Goal: Transaction & Acquisition: Obtain resource

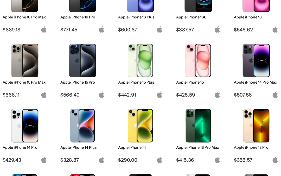
scroll to position [102, 0]
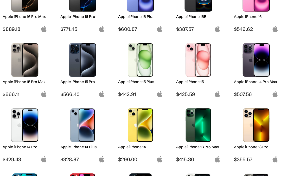
click at [205, 77] on img at bounding box center [198, 60] width 37 height 34
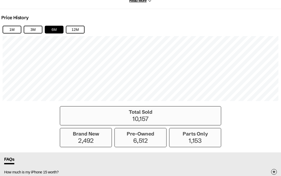
scroll to position [355, 0]
click at [0, 46] on div "1M 3M 6M 12M" at bounding box center [140, 63] width 281 height 81
click at [77, 31] on button "12M" at bounding box center [75, 29] width 19 height 8
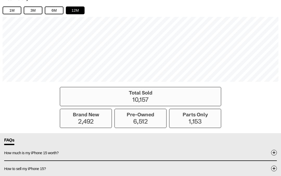
scroll to position [367, 0]
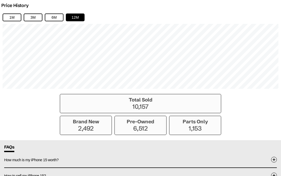
click at [8, 18] on button "1M" at bounding box center [12, 18] width 19 height 8
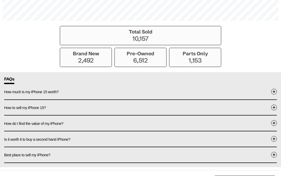
scroll to position [435, 0]
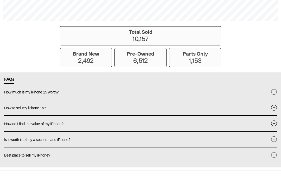
click at [25, 94] on span "How much is my iPhone 15 worth?" at bounding box center [31, 92] width 54 height 4
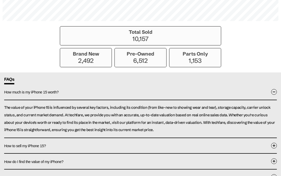
click at [29, 94] on span "How much is my iPhone 15 worth?" at bounding box center [31, 92] width 54 height 4
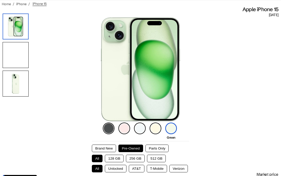
scroll to position [41, 0]
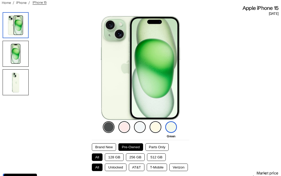
click at [113, 159] on button "128 GB" at bounding box center [114, 158] width 19 height 8
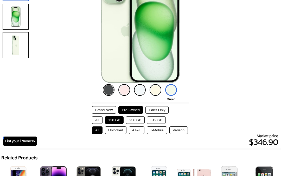
scroll to position [78, 0]
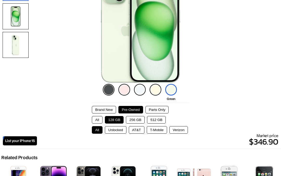
click at [96, 108] on button "Brand New" at bounding box center [104, 110] width 24 height 8
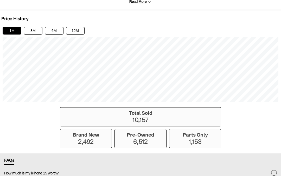
scroll to position [354, 0]
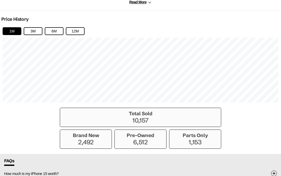
click at [29, 35] on button "3M" at bounding box center [33, 31] width 19 height 8
click at [55, 35] on button "6M" at bounding box center [54, 31] width 19 height 8
click at [72, 35] on button "12M" at bounding box center [75, 31] width 19 height 8
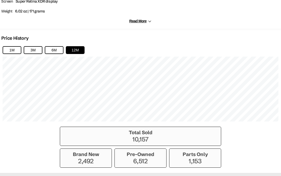
scroll to position [334, 0]
